Goal: Information Seeking & Learning: Learn about a topic

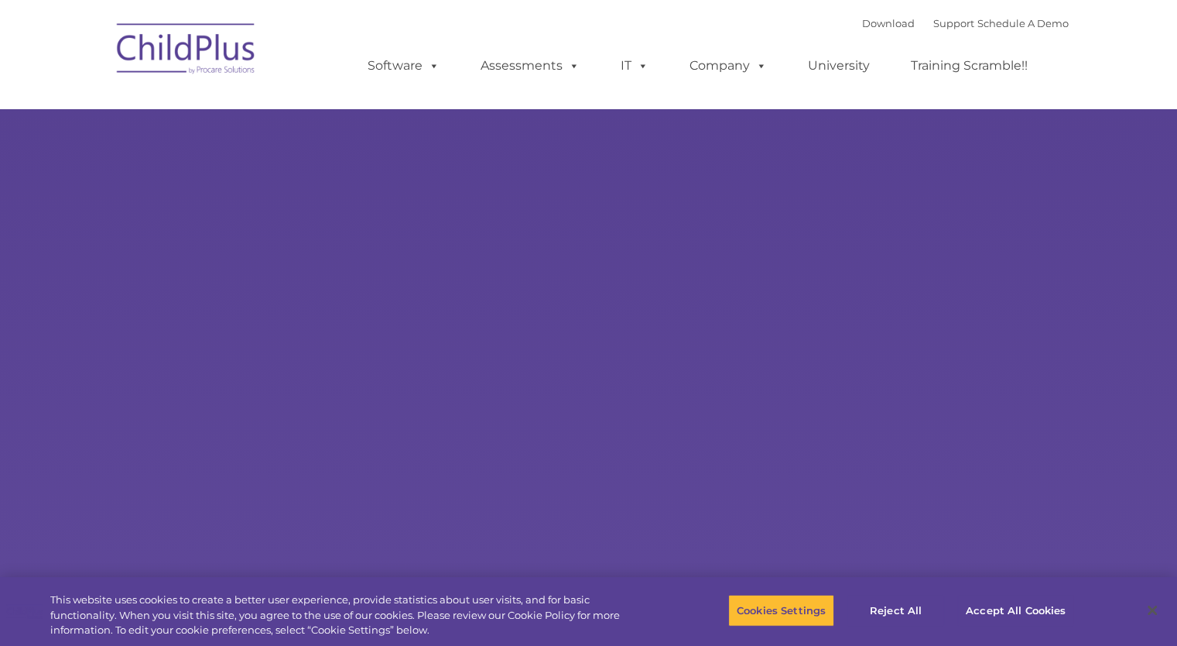
select select "MEDIUM"
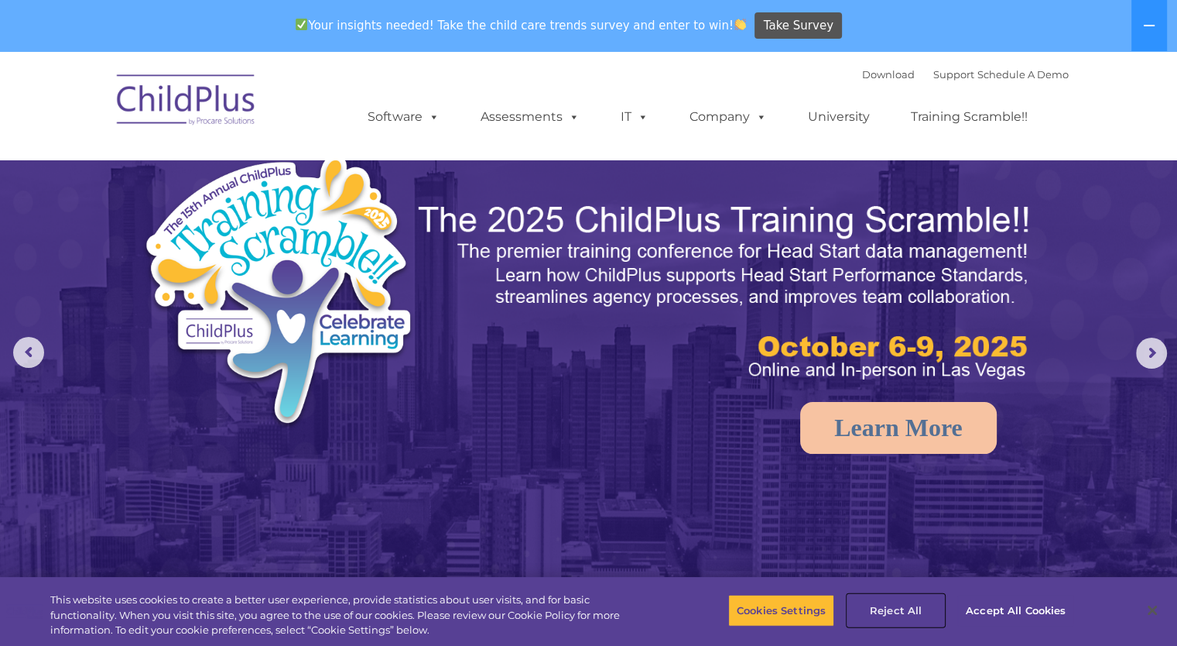
click at [906, 612] on button "Reject All" at bounding box center [896, 610] width 97 height 33
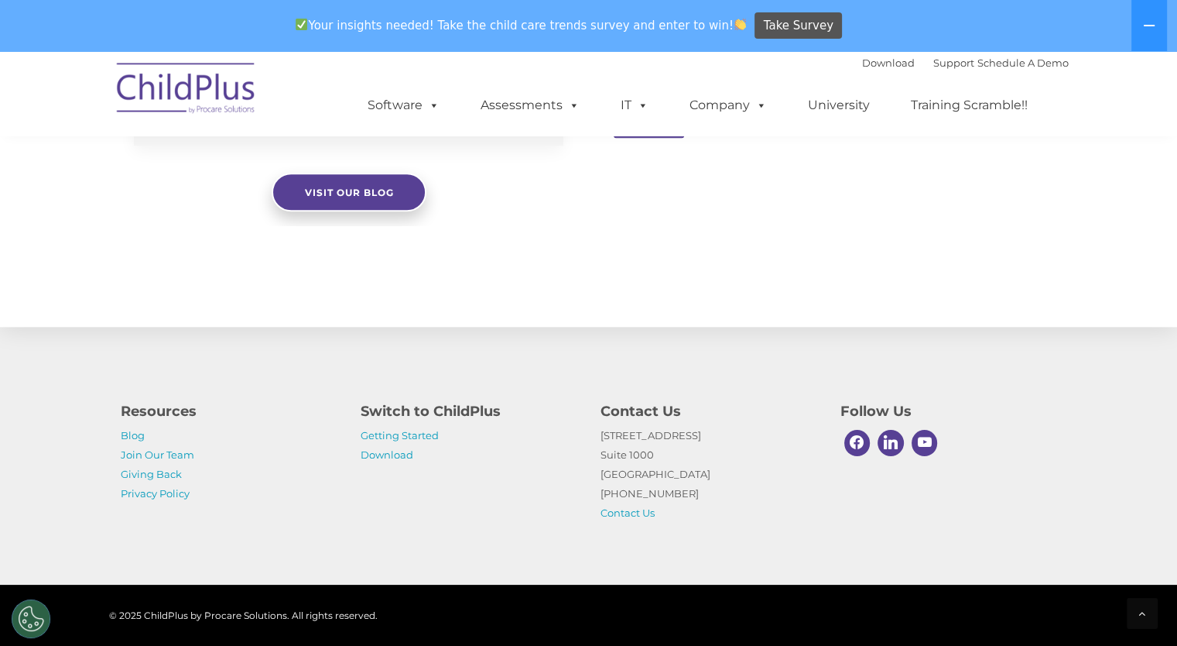
scroll to position [1702, 0]
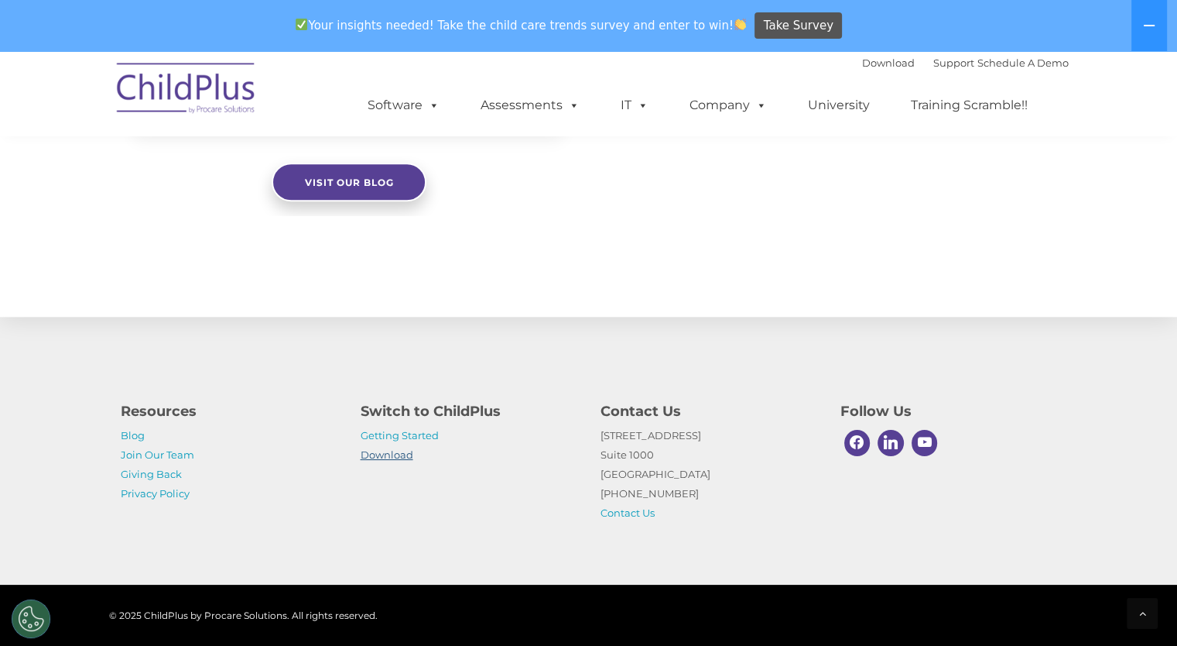
click at [390, 456] on link "Download" at bounding box center [387, 454] width 53 height 12
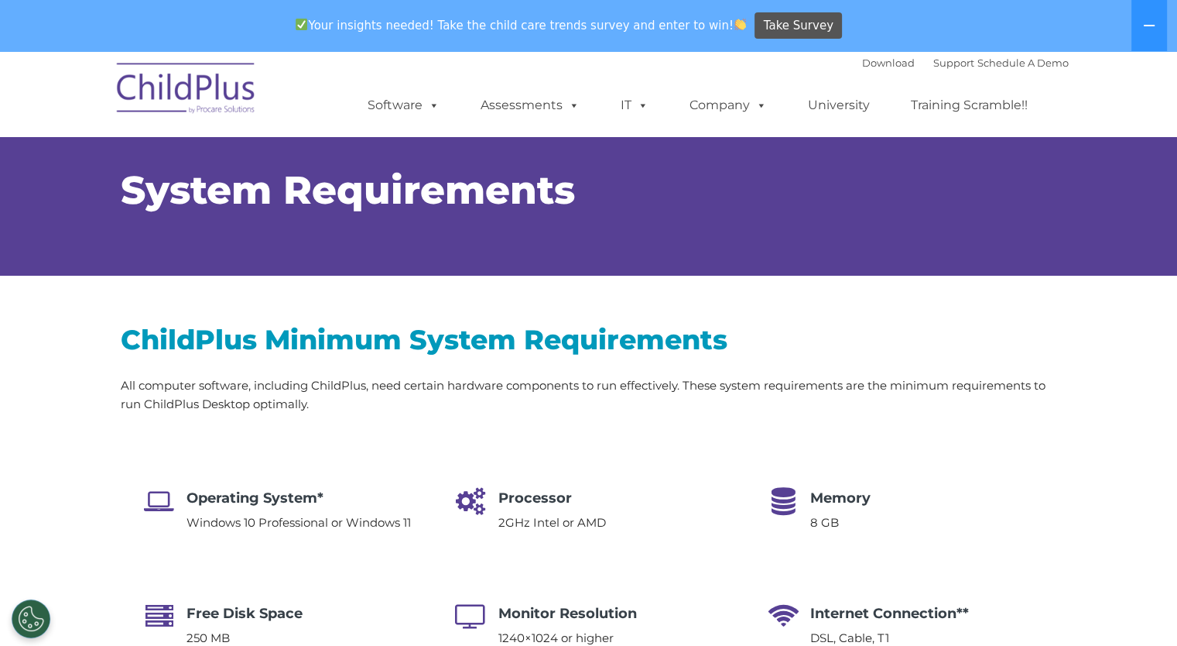
select select "MEDIUM"
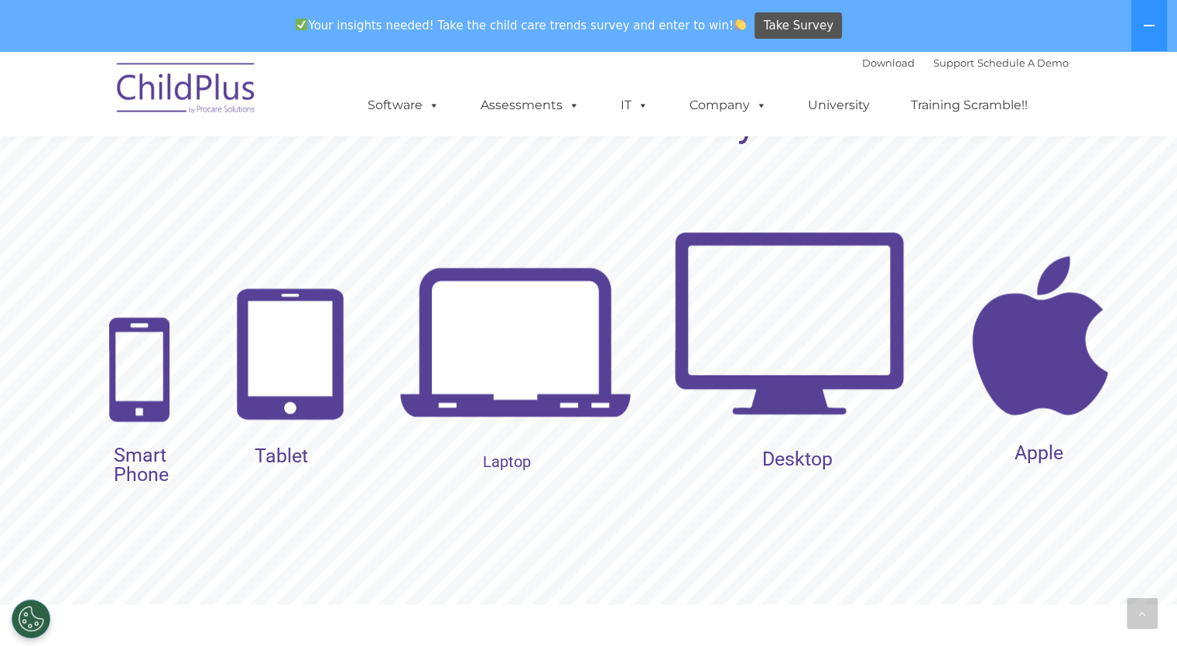
scroll to position [1591, 0]
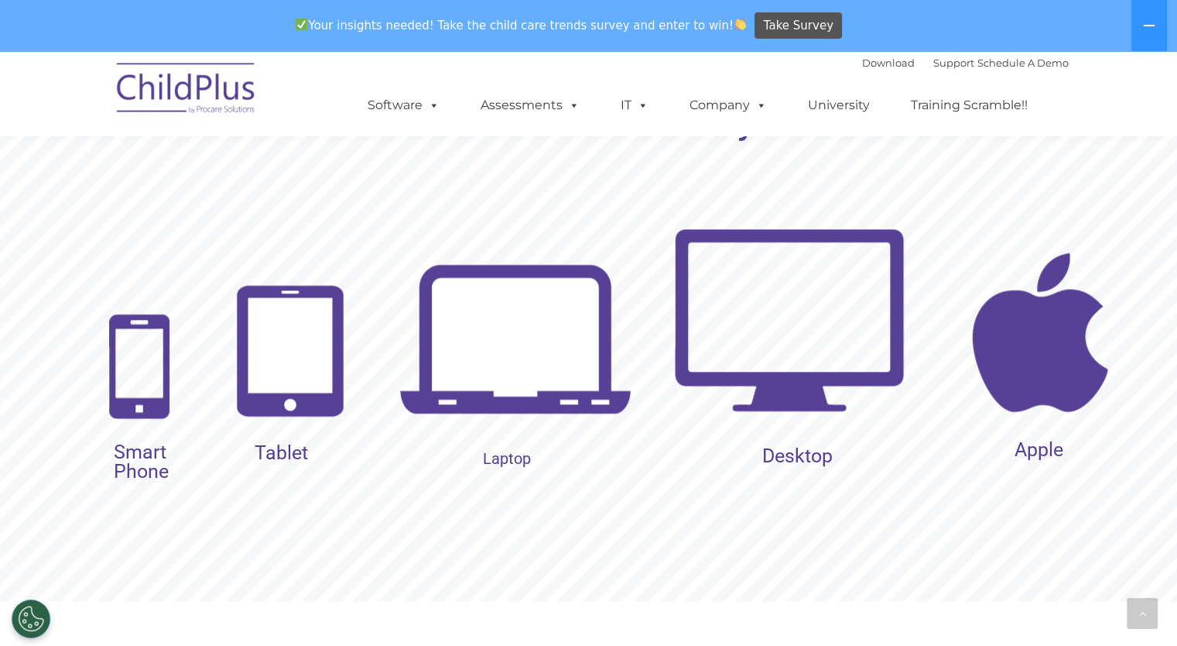
click at [524, 344] on img at bounding box center [515, 342] width 232 height 232
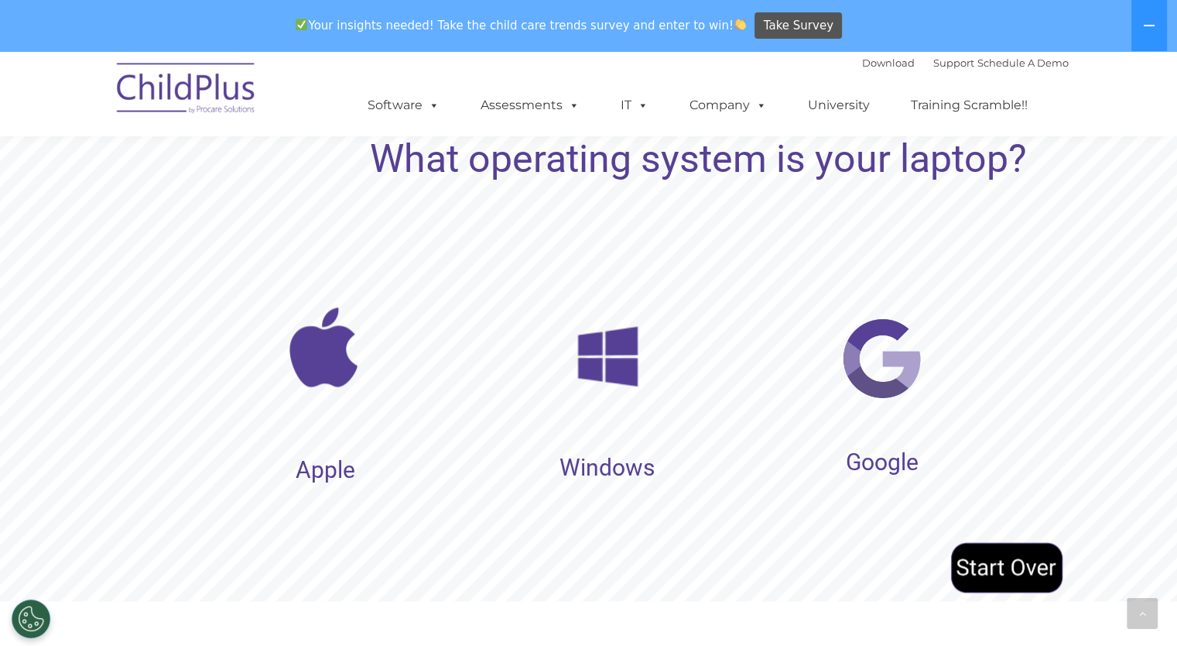
click at [628, 462] on rs-layer "Windows" at bounding box center [607, 466] width 95 height 19
click at [612, 387] on img at bounding box center [607, 356] width 101 height 101
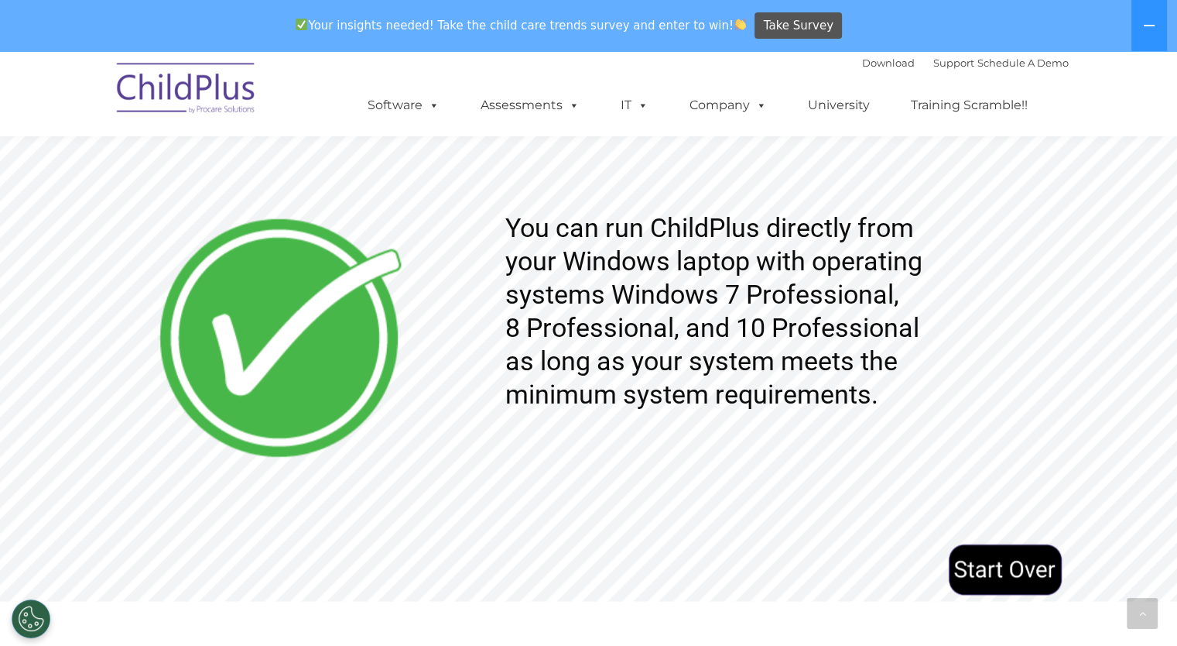
click at [611, 386] on rs-layer "You can run ChildPlus directly from your Windows laptop with operating systems …" at bounding box center [762, 311] width 514 height 200
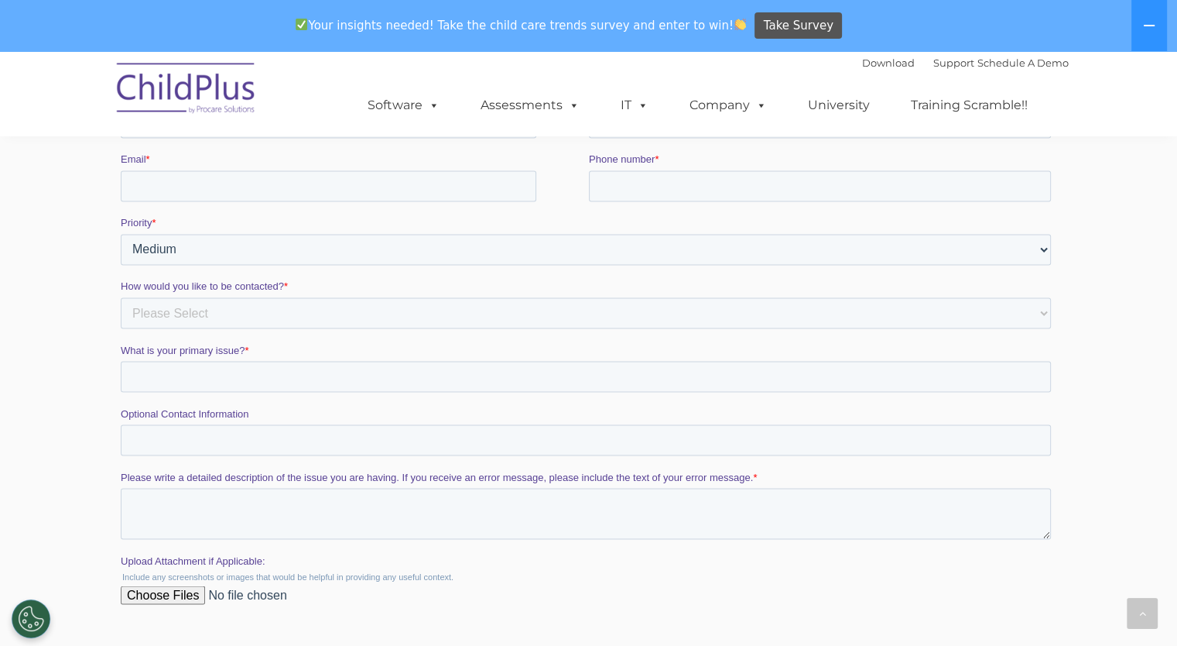
scroll to position [2641, 0]
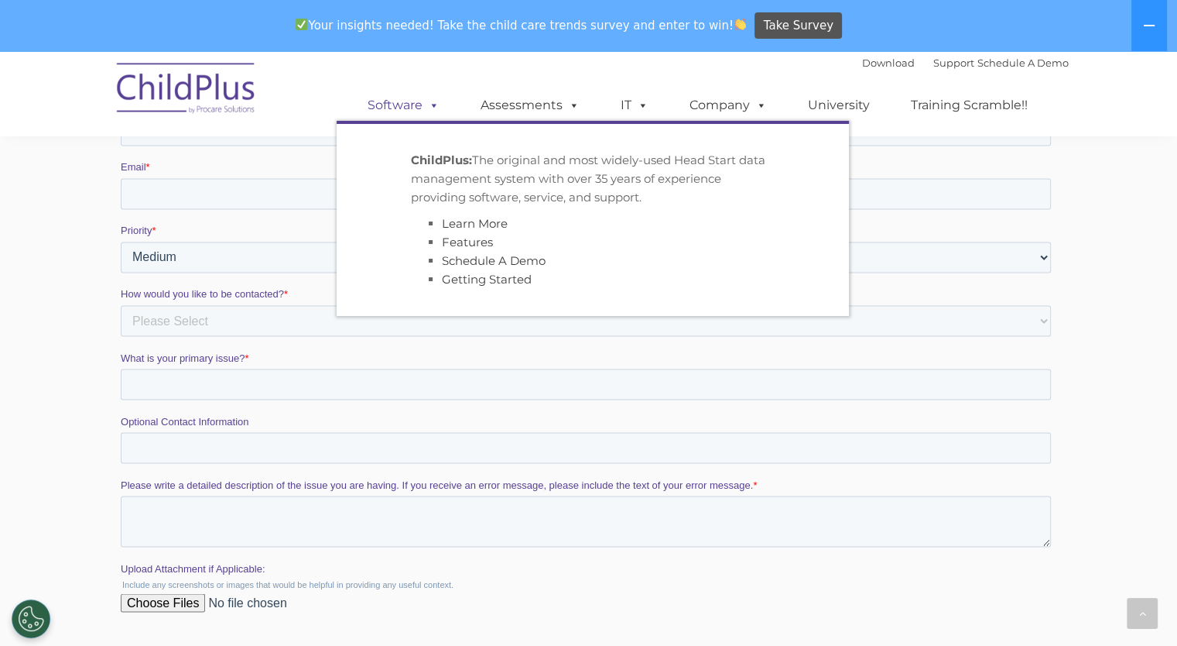
click at [434, 103] on span at bounding box center [431, 105] width 17 height 15
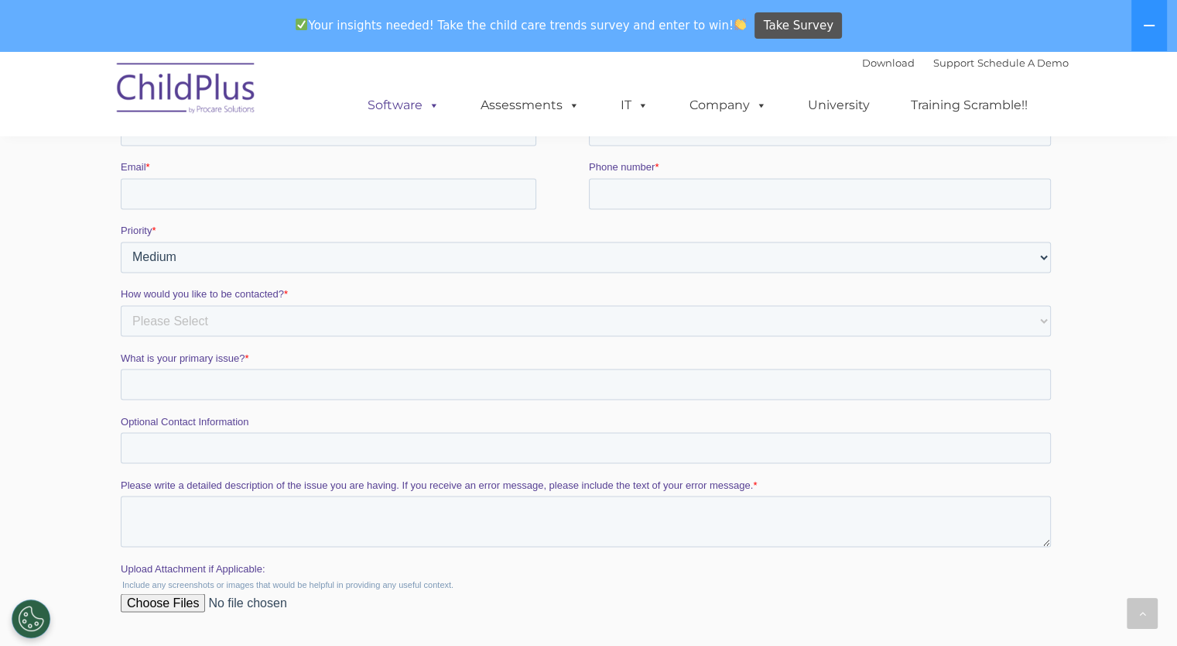
click at [395, 103] on link "Software" at bounding box center [403, 105] width 103 height 31
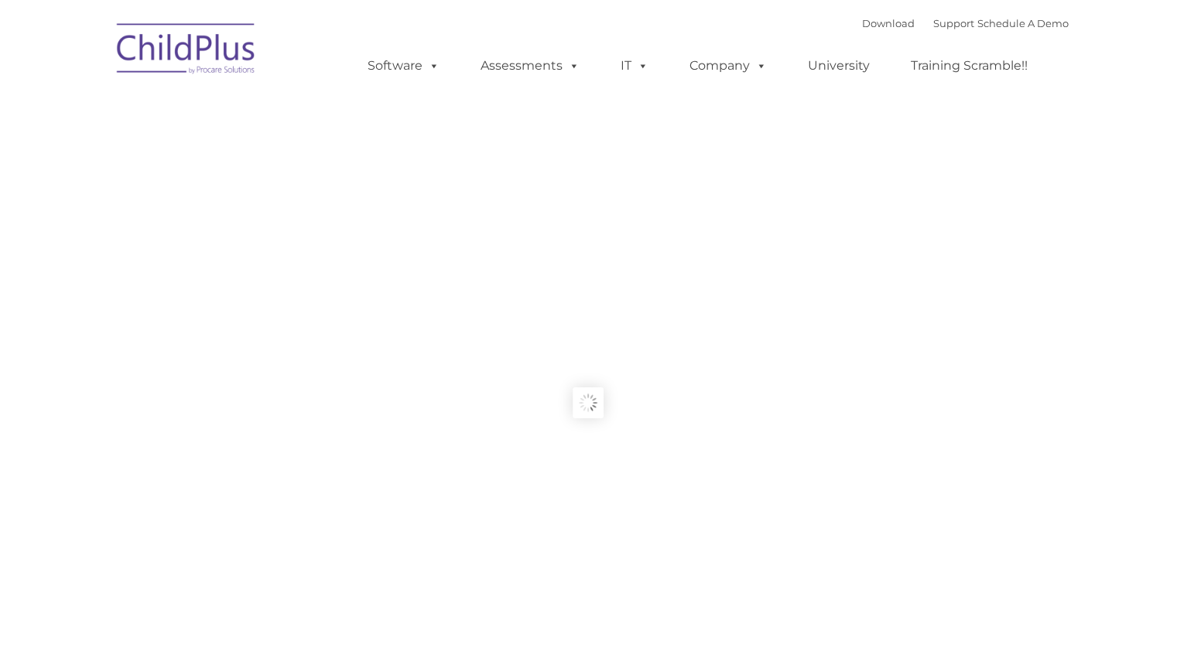
type input ""
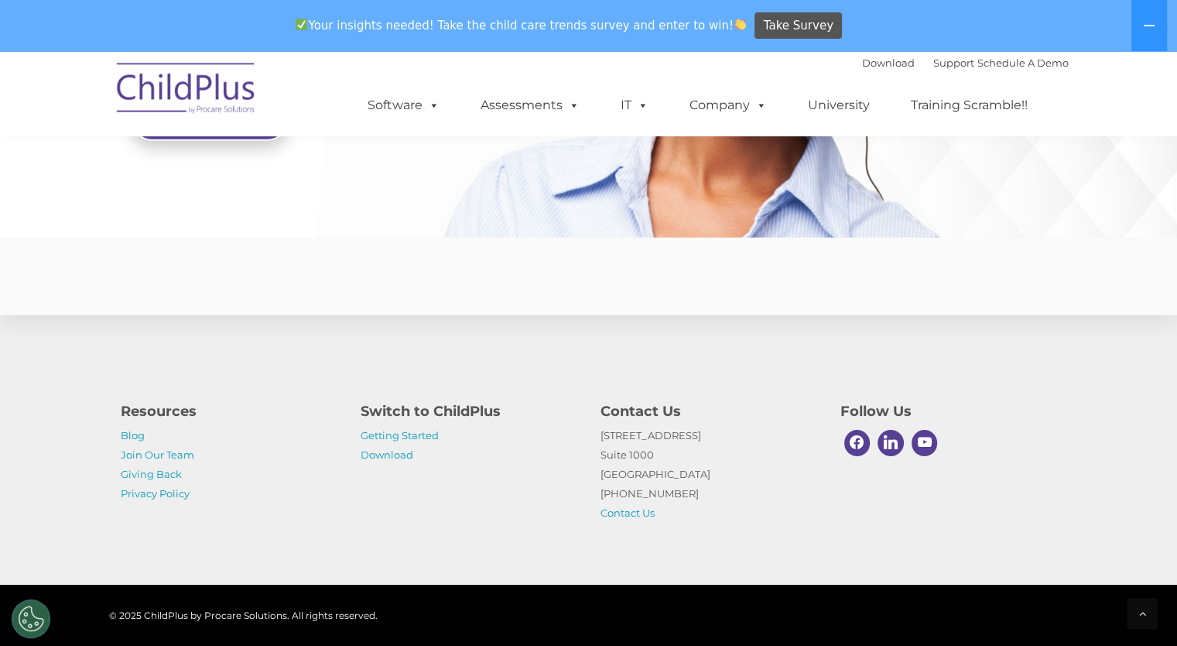
scroll to position [3764, 0]
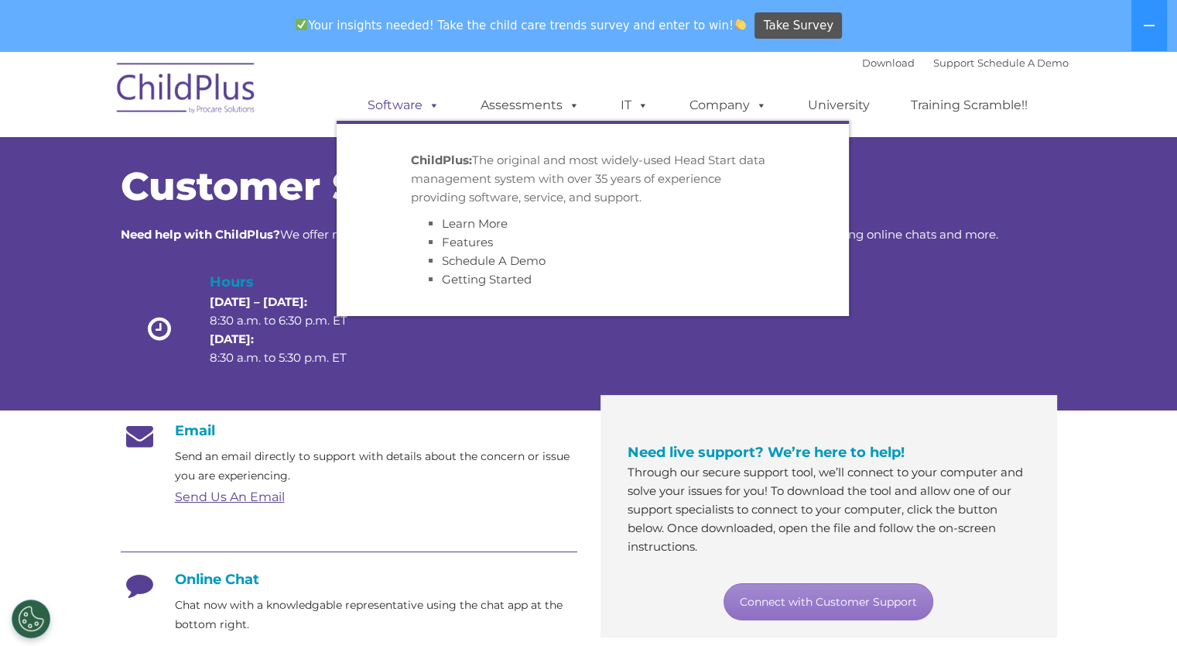
click at [412, 102] on link "Software" at bounding box center [403, 105] width 103 height 31
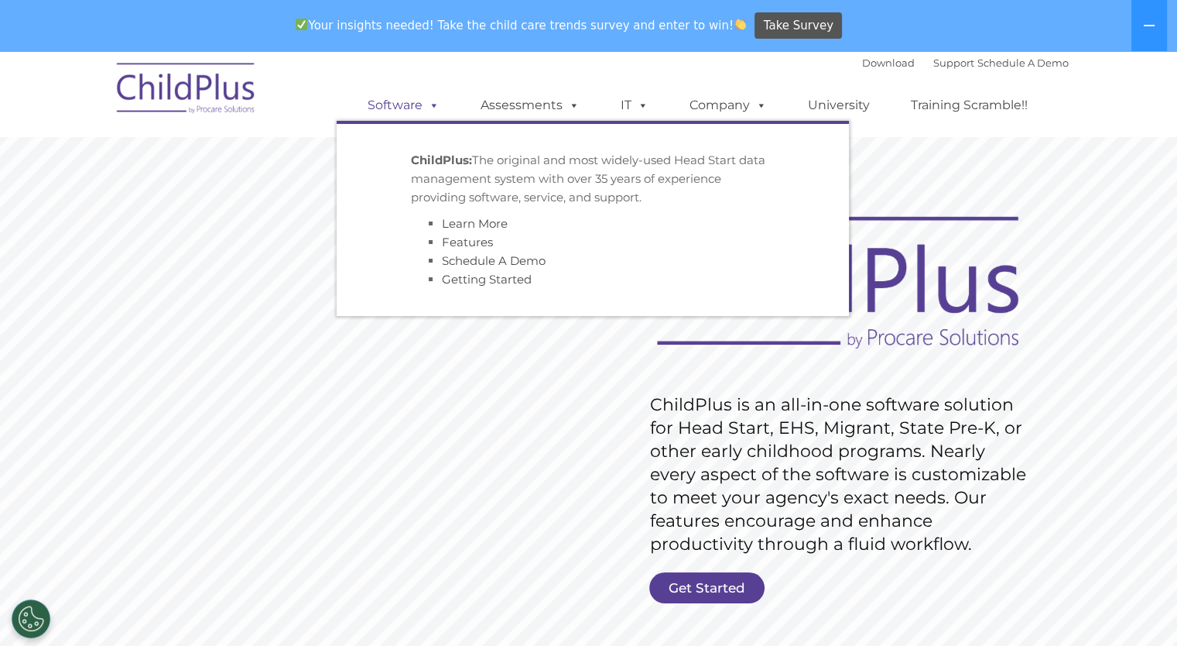
click at [415, 100] on link "Software" at bounding box center [403, 105] width 103 height 31
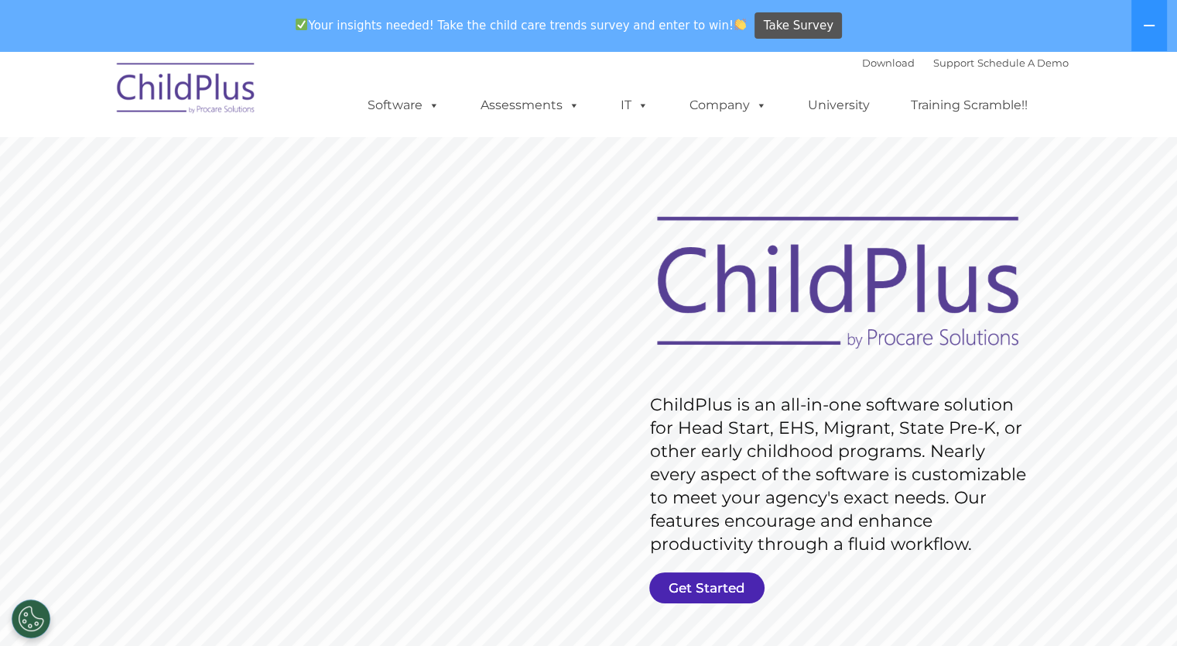
click at [714, 577] on link "Get Started" at bounding box center [706, 587] width 115 height 31
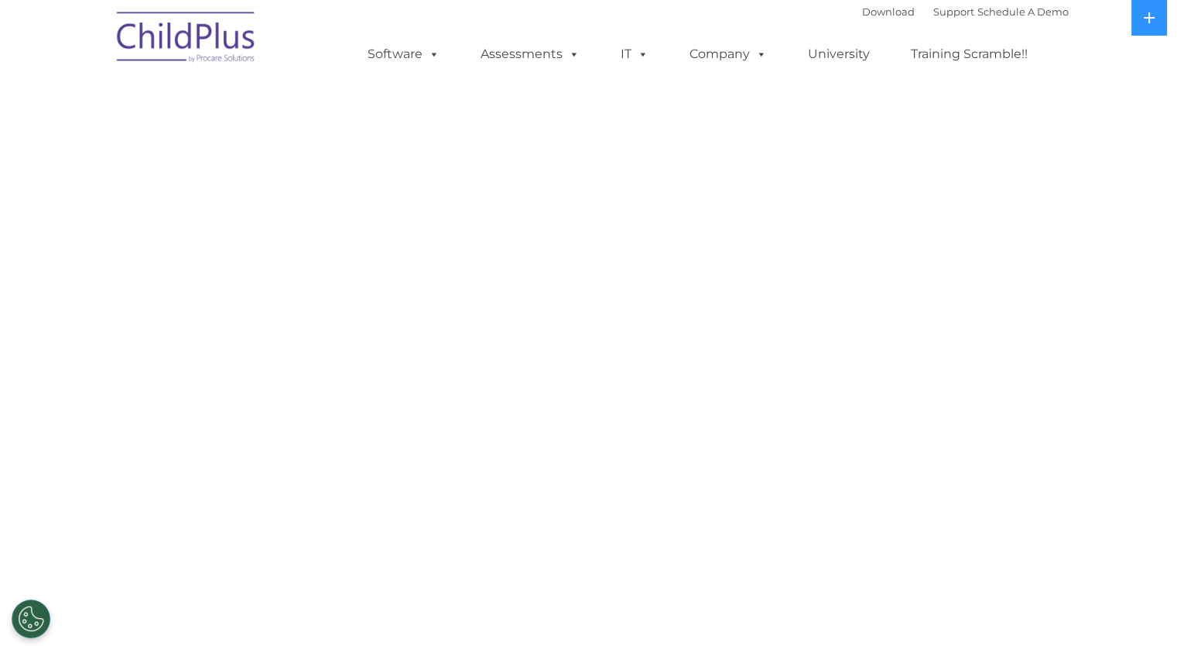
select select "MEDIUM"
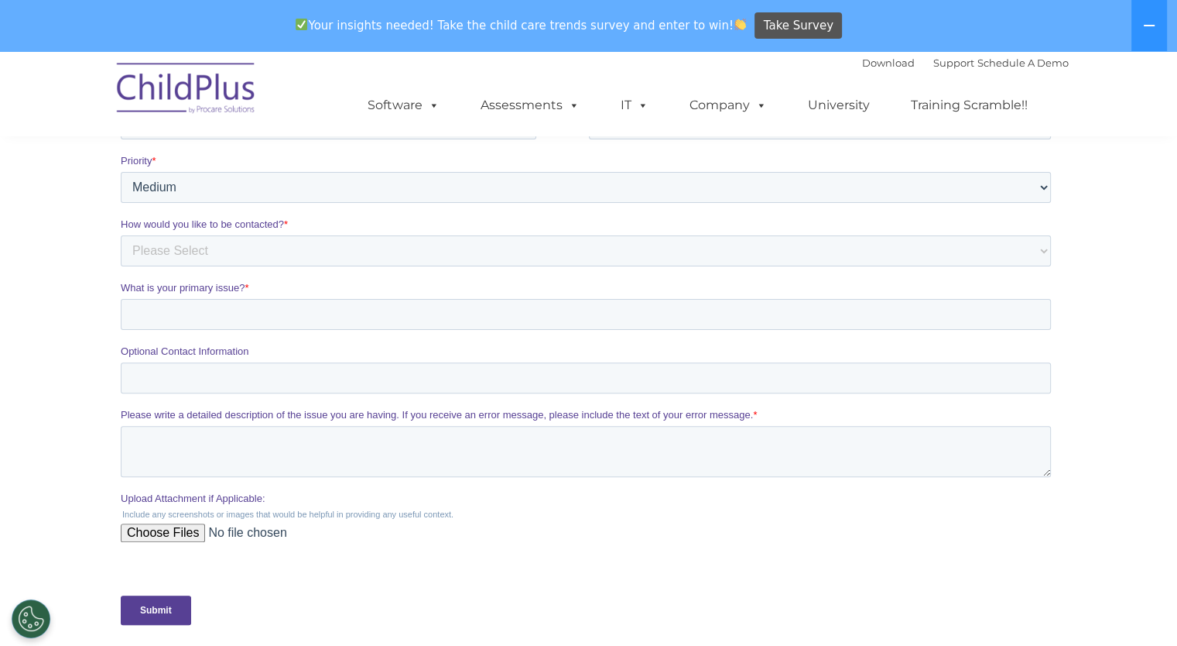
scroll to position [383, 0]
click at [862, 63] on link "Download" at bounding box center [888, 63] width 53 height 12
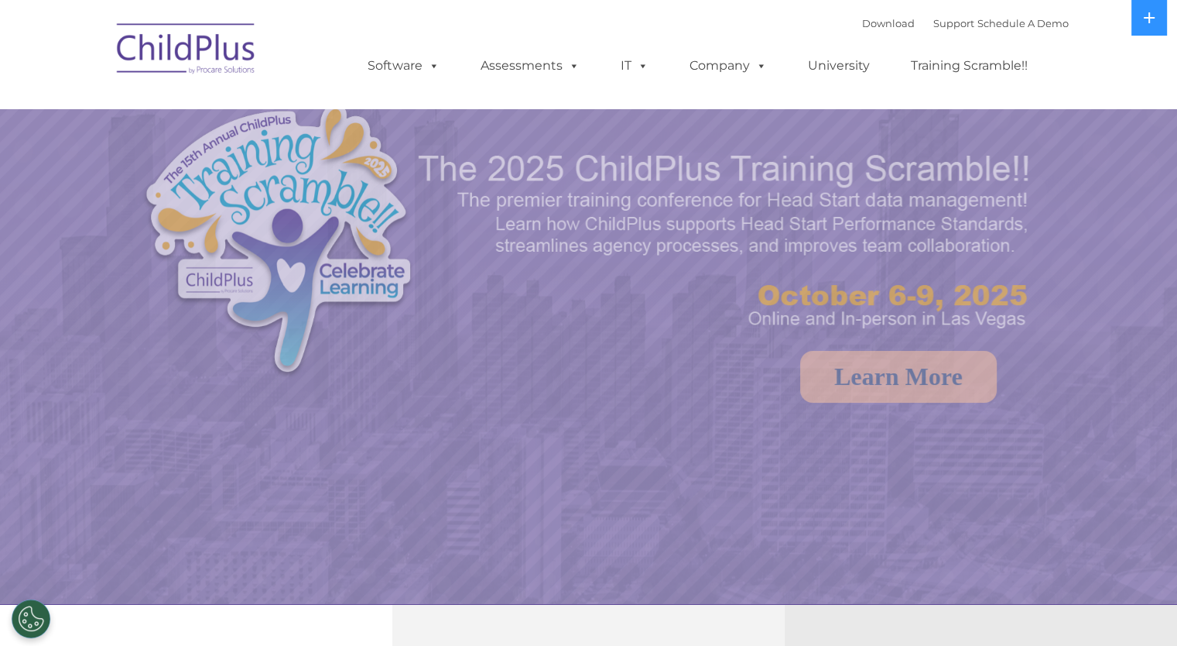
select select "MEDIUM"
